Goal: Communication & Community: Participate in discussion

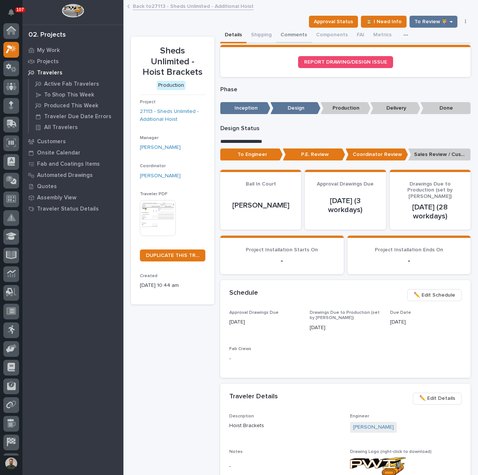
scroll to position [19, 0]
click at [290, 33] on button "Comments" at bounding box center [294, 36] width 36 height 16
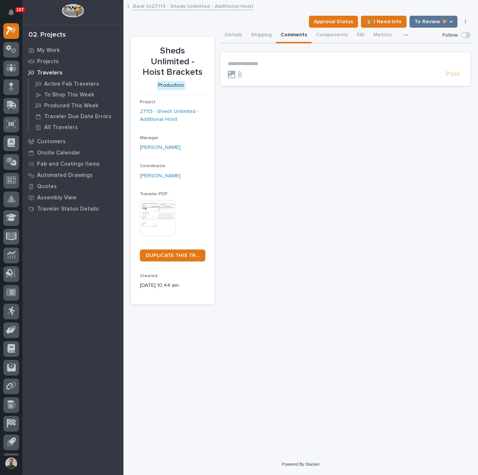
drag, startPoint x: 278, startPoint y: 61, endPoint x: 281, endPoint y: 67, distance: 6.7
click at [278, 62] on p "**********" at bounding box center [345, 64] width 235 height 6
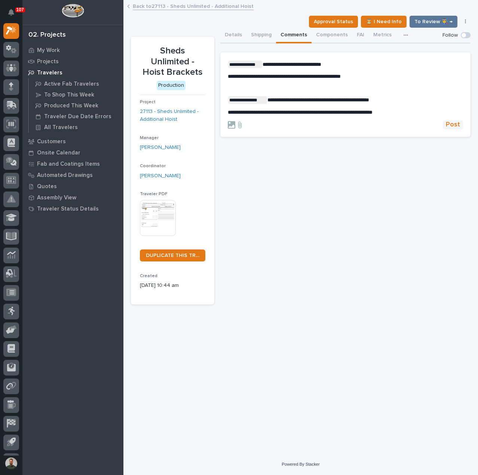
click at [458, 126] on span "Post" at bounding box center [453, 124] width 14 height 9
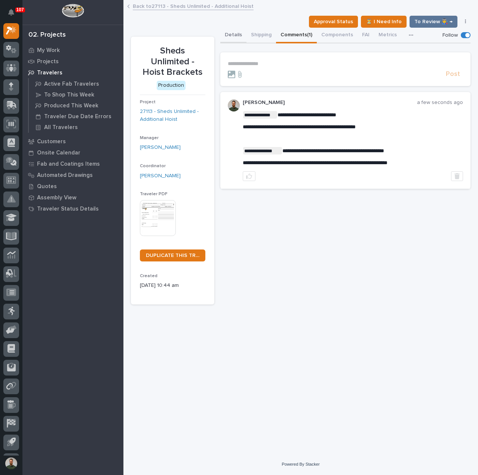
click at [232, 36] on button "Details" at bounding box center [233, 36] width 26 height 16
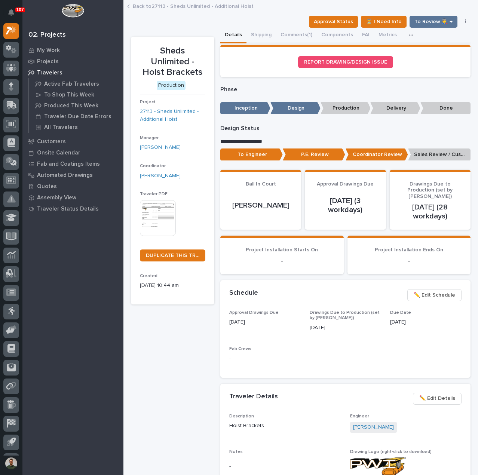
click at [436, 154] on p "Sales Review / Customer Approval" at bounding box center [439, 155] width 62 height 12
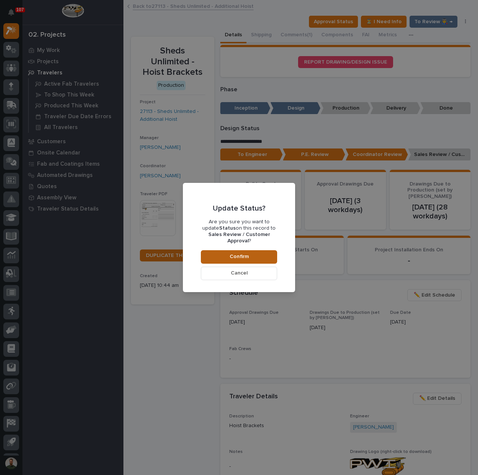
click at [251, 255] on button "Confirm" at bounding box center [239, 256] width 76 height 13
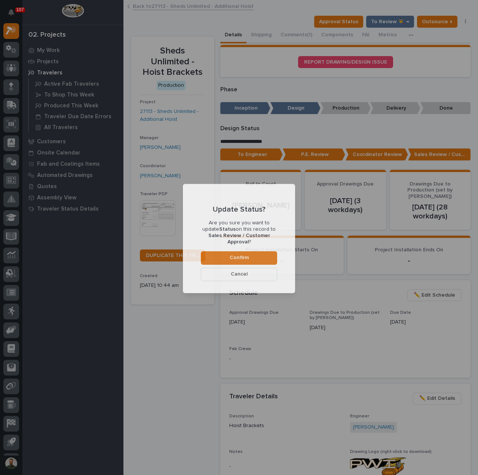
scroll to position [45, 0]
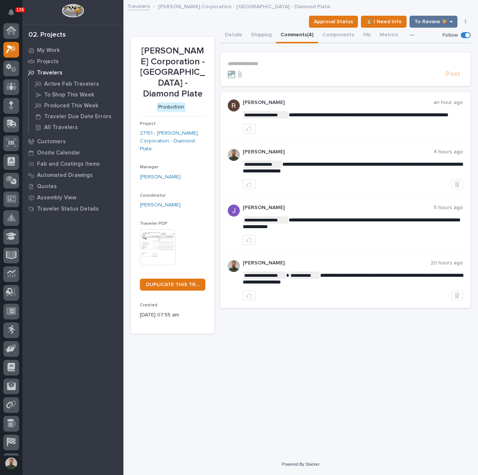
scroll to position [19, 0]
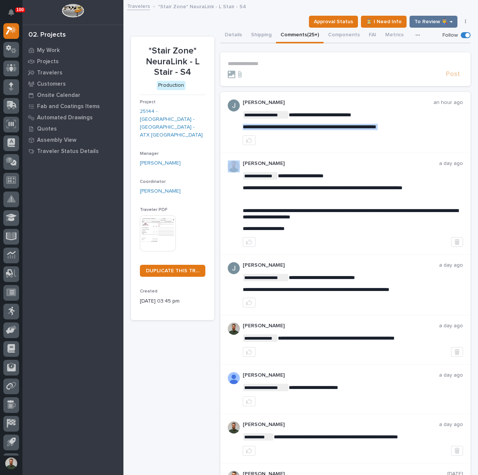
click at [297, 126] on span "**********" at bounding box center [310, 126] width 134 height 5
copy div "**********"
click at [352, 73] on div at bounding box center [335, 74] width 215 height 7
click at [267, 62] on p "**********" at bounding box center [345, 64] width 235 height 6
click at [181, 53] on p "*Stair Zone* NeuraLink - L Stair - S4" at bounding box center [172, 62] width 65 height 32
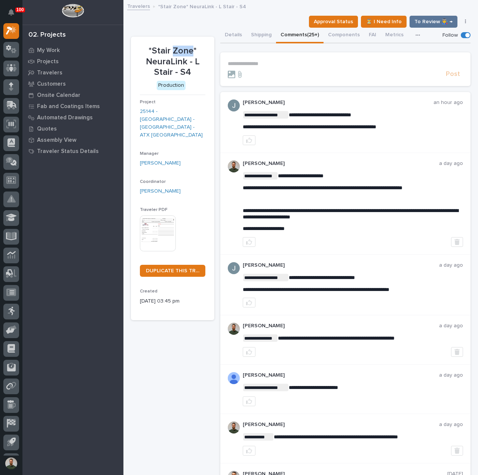
click at [181, 53] on p "*Stair Zone* NeuraLink - L Stair - S4" at bounding box center [172, 62] width 65 height 32
drag, startPoint x: 181, startPoint y: 53, endPoint x: 188, endPoint y: 60, distance: 9.5
click at [182, 55] on p "*Stair Zone* NeuraLink - L Stair - S4" at bounding box center [172, 62] width 65 height 32
click at [198, 68] on p "*Stair Zone* NeuraLink - L Stair - S4" at bounding box center [172, 62] width 65 height 32
drag, startPoint x: 180, startPoint y: 67, endPoint x: 142, endPoint y: 45, distance: 43.4
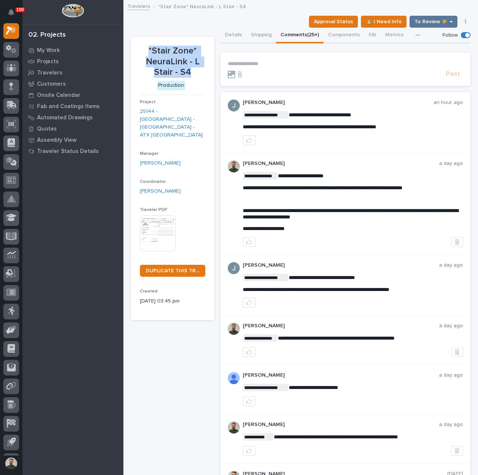
click at [142, 45] on div "*Stair Zone* NeuraLink - L Stair - S4" at bounding box center [172, 61] width 65 height 34
drag, startPoint x: 145, startPoint y: 48, endPoint x: 201, endPoint y: 75, distance: 62.1
click at [201, 75] on p "*Stair Zone* NeuraLink - L Stair - S4" at bounding box center [172, 62] width 65 height 32
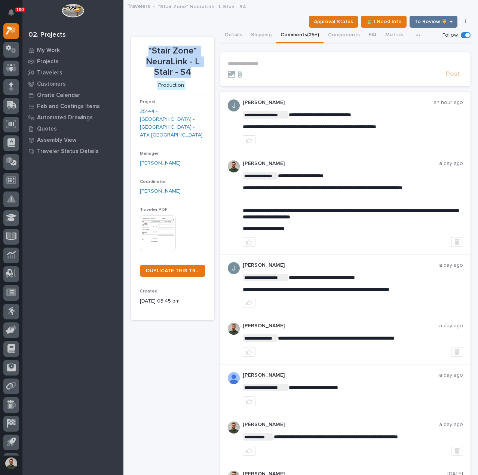
drag, startPoint x: 156, startPoint y: 61, endPoint x: 140, endPoint y: 48, distance: 20.8
click at [140, 48] on p "*Stair Zone* NeuraLink - L Stair - S4" at bounding box center [172, 62] width 65 height 32
drag, startPoint x: 145, startPoint y: 48, endPoint x: 198, endPoint y: 75, distance: 60.2
click at [198, 75] on p "*Stair Zone* NeuraLink - L Stair - S4" at bounding box center [172, 62] width 65 height 32
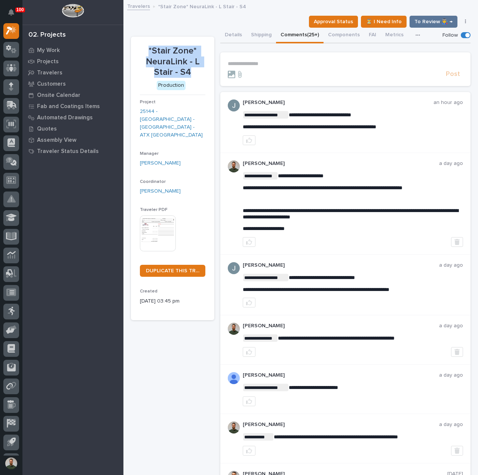
click at [199, 75] on p "*Stair Zone* NeuraLink - L Stair - S4" at bounding box center [172, 62] width 65 height 32
drag, startPoint x: 163, startPoint y: 60, endPoint x: 143, endPoint y: 45, distance: 25.1
click at [143, 45] on div "*Stair Zone* NeuraLink - L Stair - S4" at bounding box center [172, 61] width 65 height 34
drag, startPoint x: 143, startPoint y: 45, endPoint x: 189, endPoint y: 73, distance: 53.4
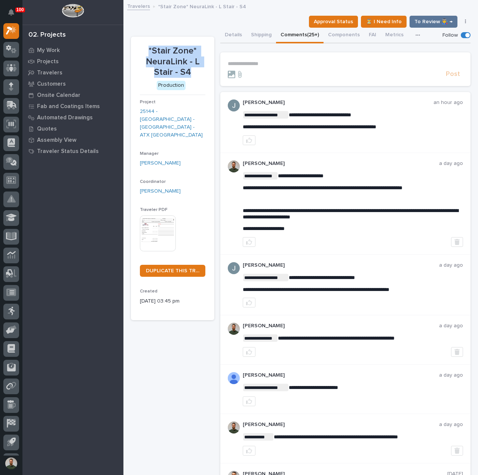
click at [189, 73] on div "*Stair Zone* NeuraLink - L Stair - S4" at bounding box center [172, 61] width 65 height 34
click at [189, 73] on p "*Stair Zone* NeuraLink - L Stair - S4" at bounding box center [172, 62] width 65 height 32
drag, startPoint x: 195, startPoint y: 71, endPoint x: 135, endPoint y: 46, distance: 64.7
click at [135, 46] on section "*Stair Zone* NeuraLink - L Stair - S4 Production Project 25144 - Stair Zone - […" at bounding box center [172, 179] width 83 height 284
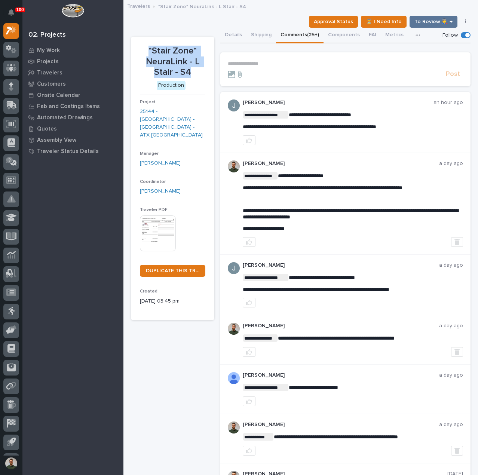
drag, startPoint x: 141, startPoint y: 45, endPoint x: 196, endPoint y: 71, distance: 61.2
click at [196, 71] on section "*Stair Zone* NeuraLink - L Stair - S4 Production Project 25144 - Stair Zone - […" at bounding box center [172, 179] width 83 height 284
click at [196, 71] on p "*Stair Zone* NeuraLink - L Stair - S4" at bounding box center [172, 62] width 65 height 32
drag, startPoint x: 197, startPoint y: 71, endPoint x: 140, endPoint y: 44, distance: 63.1
click at [140, 44] on section "*Stair Zone* NeuraLink - L Stair - S4 Production Project 25144 - Stair Zone - […" at bounding box center [172, 179] width 83 height 284
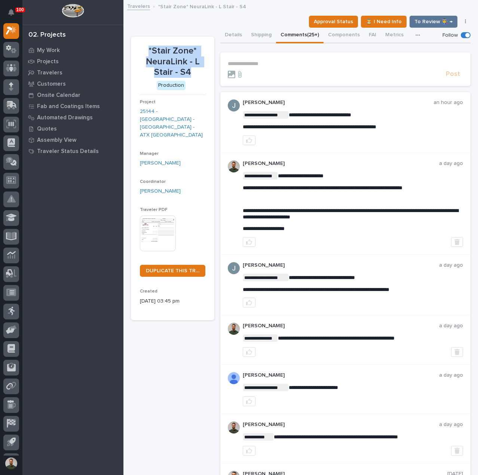
click at [140, 44] on section "*Stair Zone* NeuraLink - L Stair - S4 Production Project 25144 - Stair Zone - […" at bounding box center [172, 179] width 83 height 284
click at [279, 64] on p "**********" at bounding box center [345, 64] width 235 height 6
click at [297, 66] on p "**********" at bounding box center [345, 64] width 235 height 6
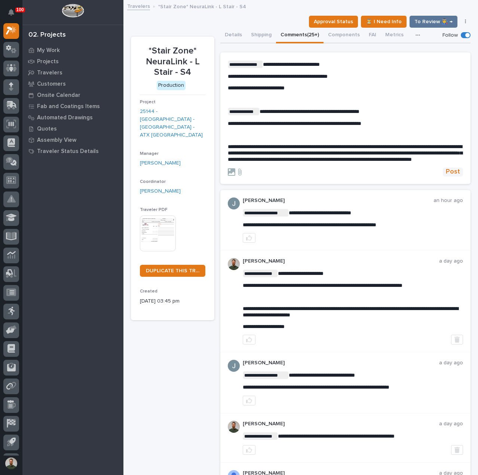
click at [451, 176] on span "Post" at bounding box center [453, 172] width 14 height 9
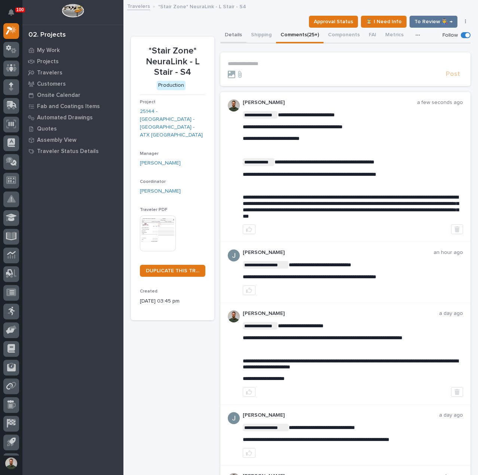
click at [236, 36] on button "Details" at bounding box center [233, 36] width 26 height 16
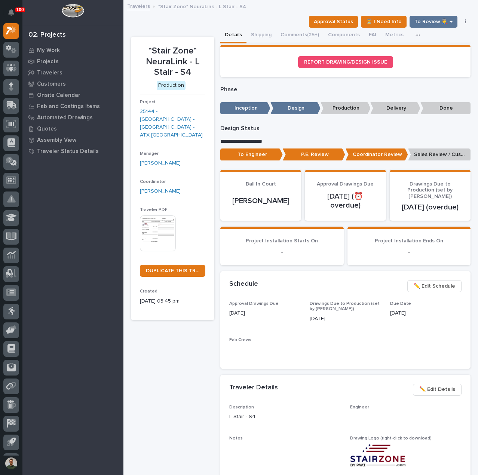
click at [444, 152] on p "Sales Review / Customer Approval" at bounding box center [439, 155] width 62 height 12
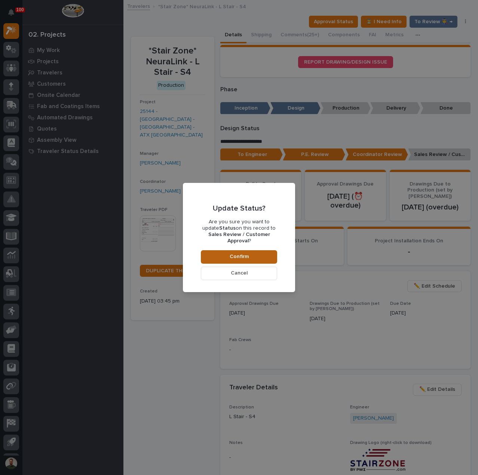
click at [257, 257] on button "Confirm" at bounding box center [239, 256] width 76 height 13
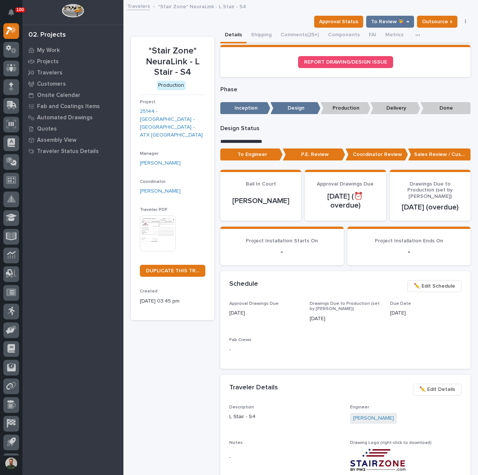
scroll to position [45, 0]
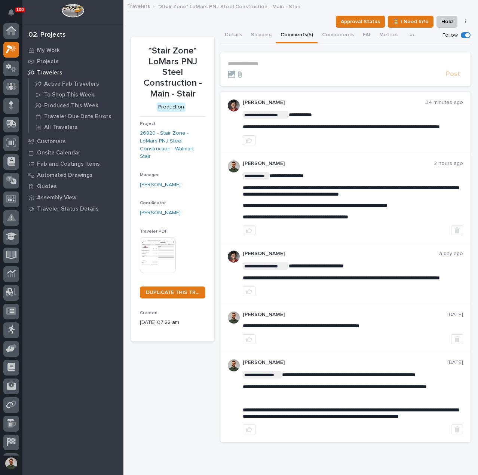
scroll to position [19, 0]
